Goal: Navigation & Orientation: Find specific page/section

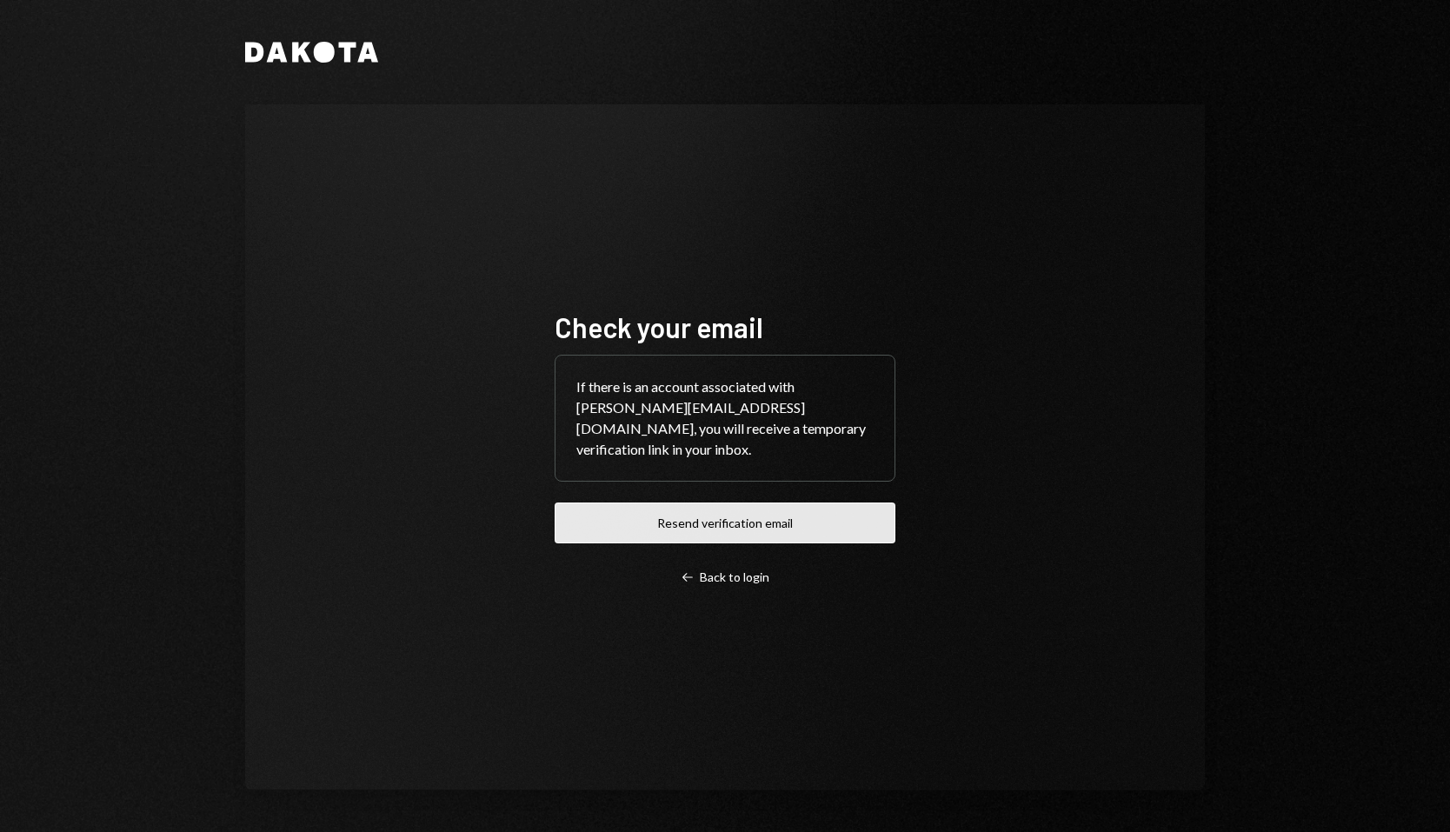
click at [649, 514] on button "Resend verification email" at bounding box center [725, 523] width 341 height 41
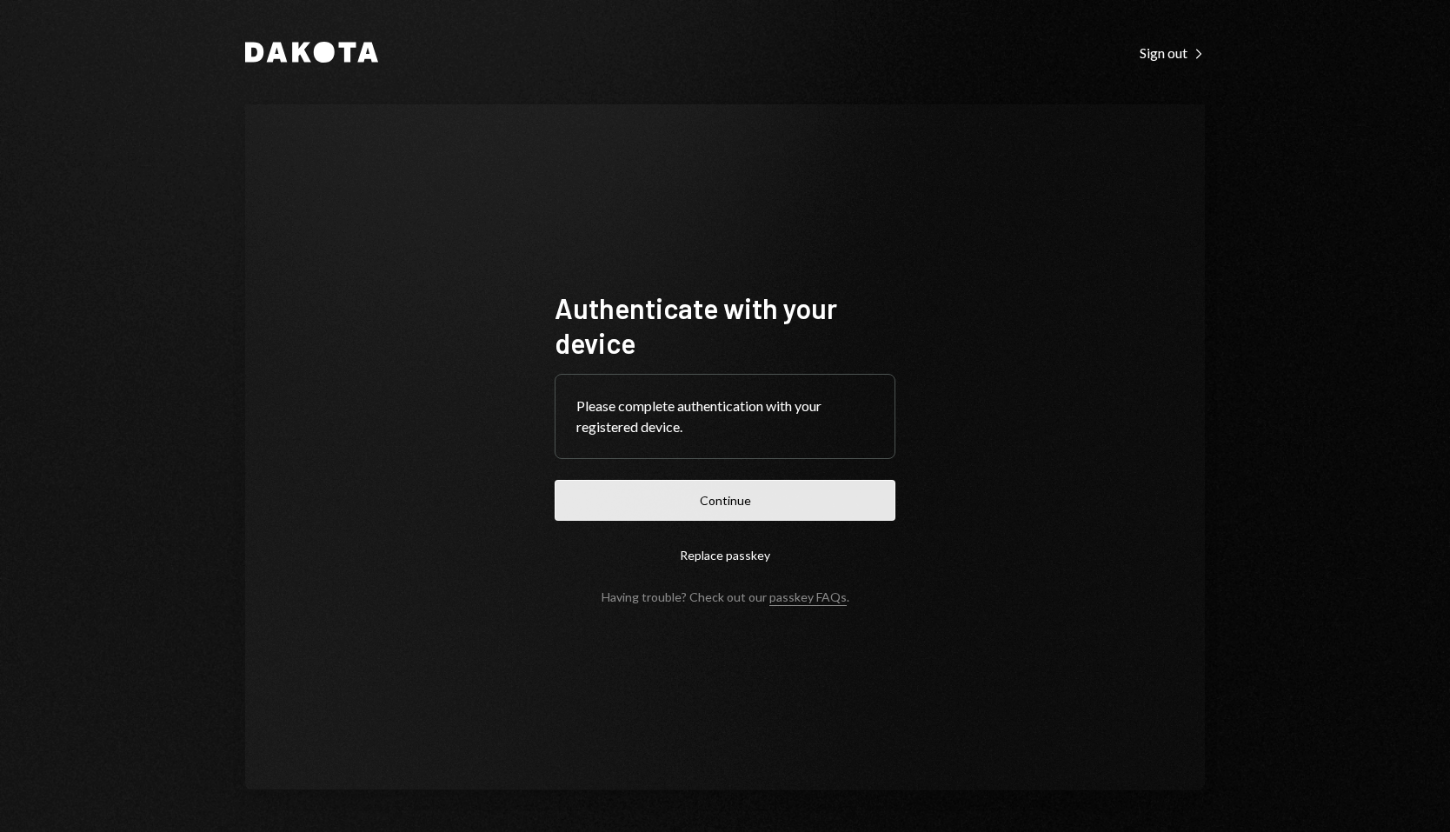
click at [695, 505] on button "Continue" at bounding box center [725, 500] width 341 height 41
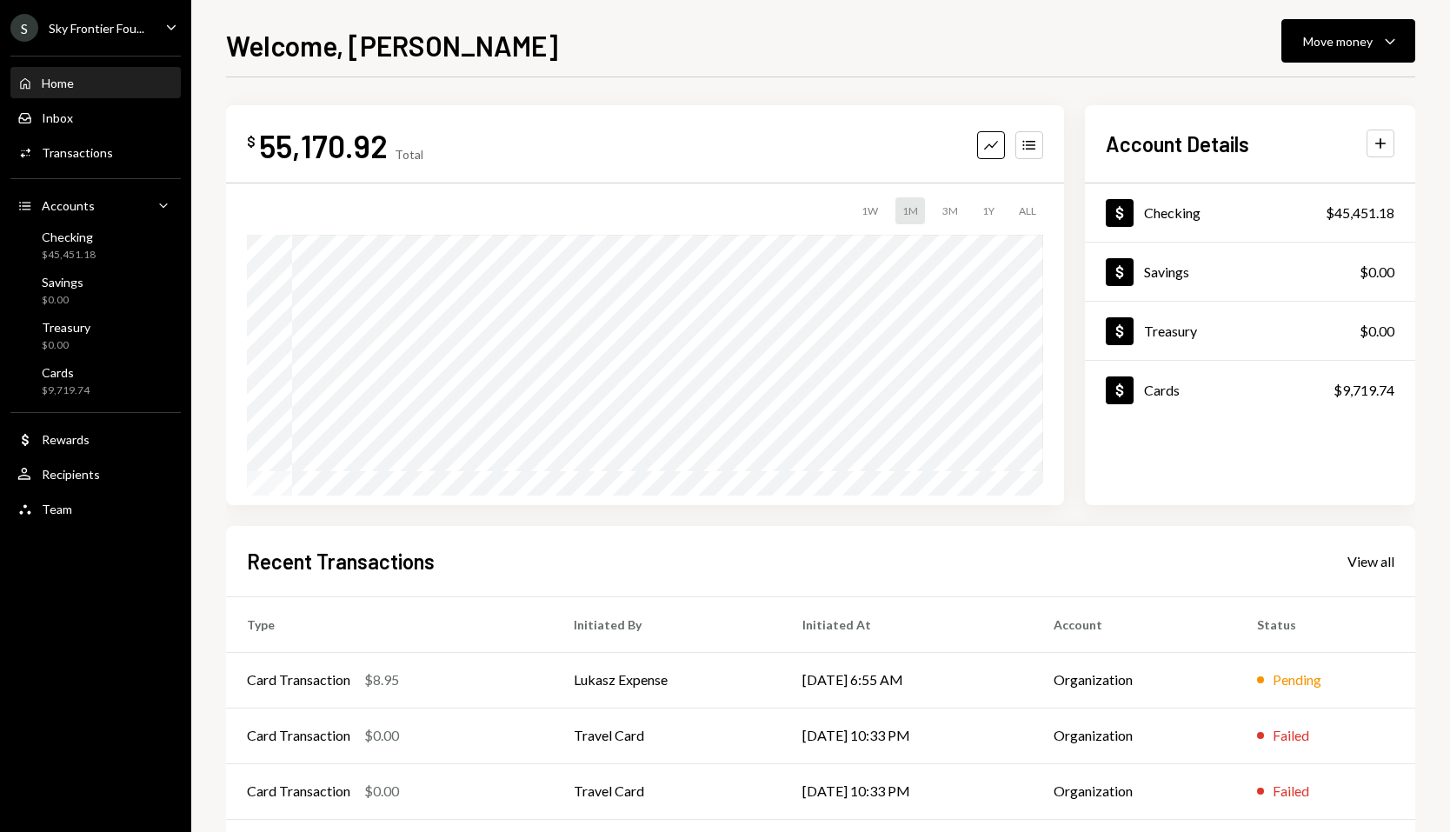
click at [166, 29] on icon "Caret Down" at bounding box center [171, 26] width 19 height 19
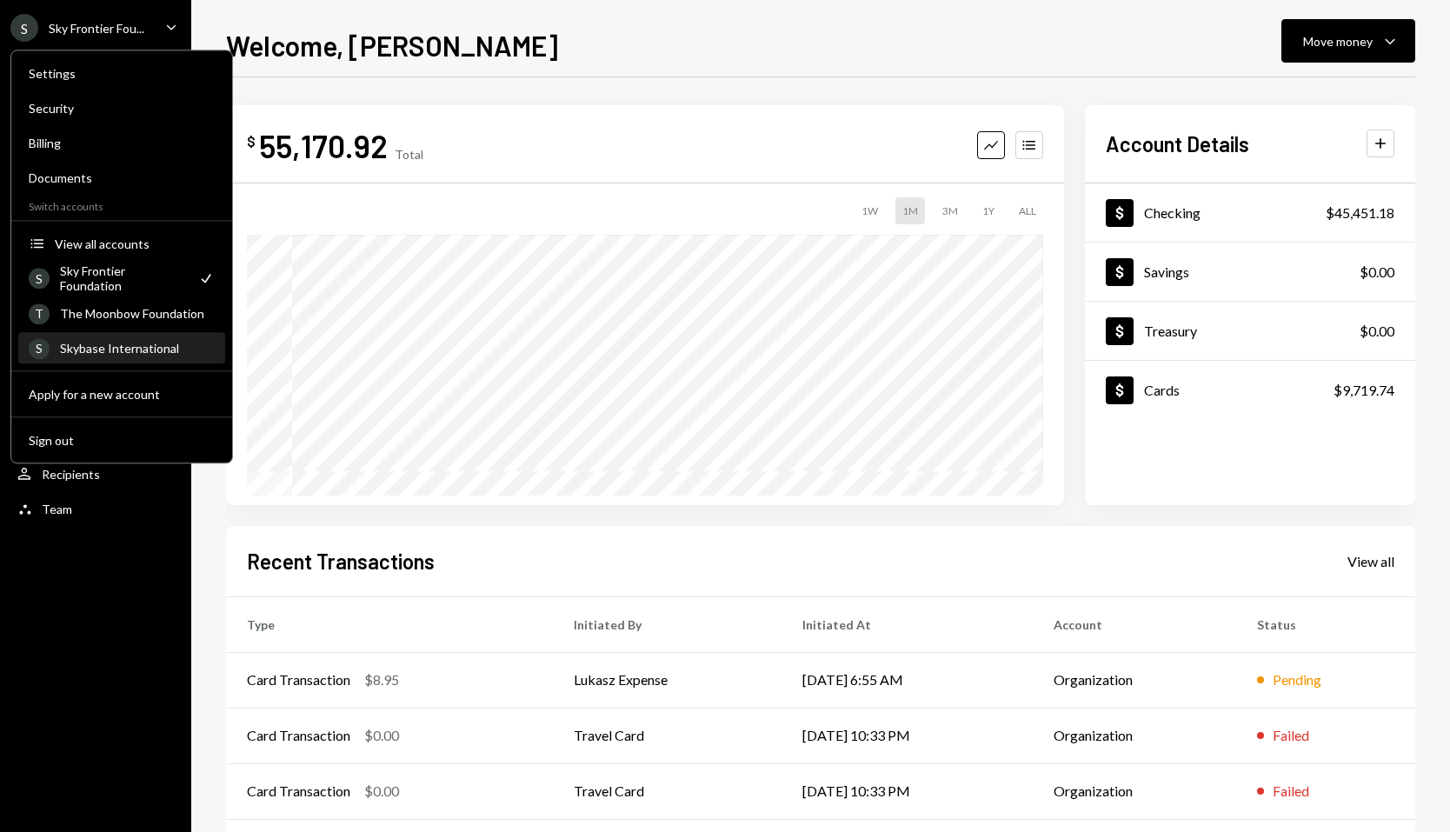
click at [98, 343] on div "Skybase International" at bounding box center [137, 348] width 155 height 15
